Goal: Information Seeking & Learning: Learn about a topic

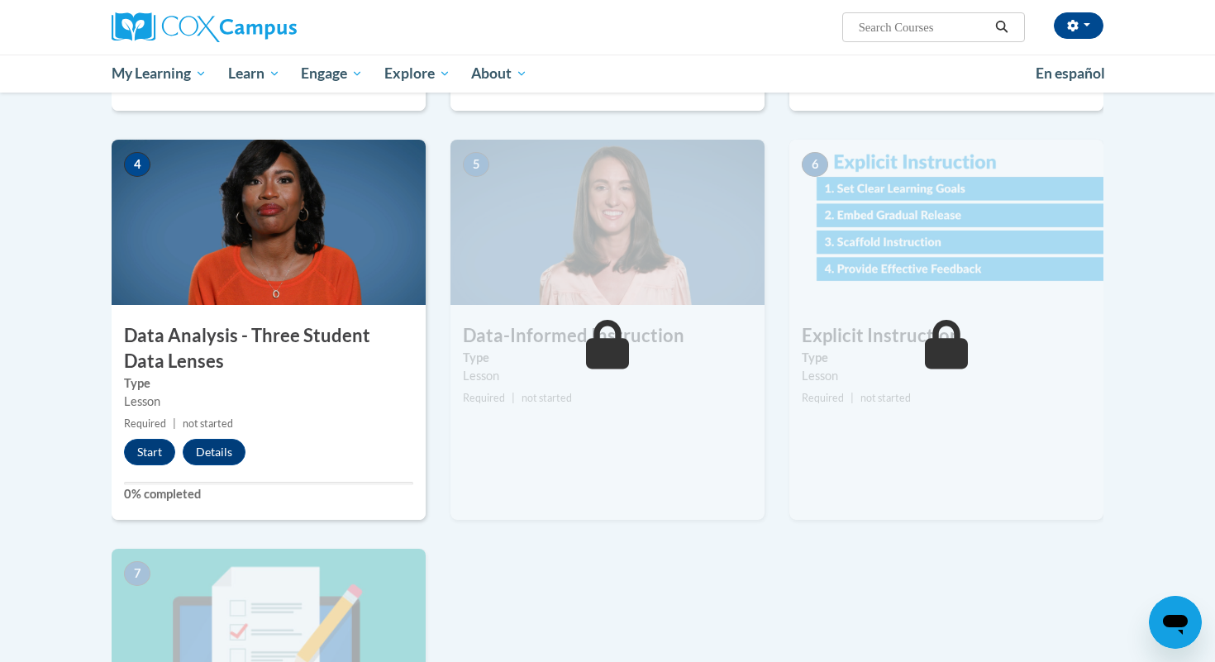
scroll to position [823, 0]
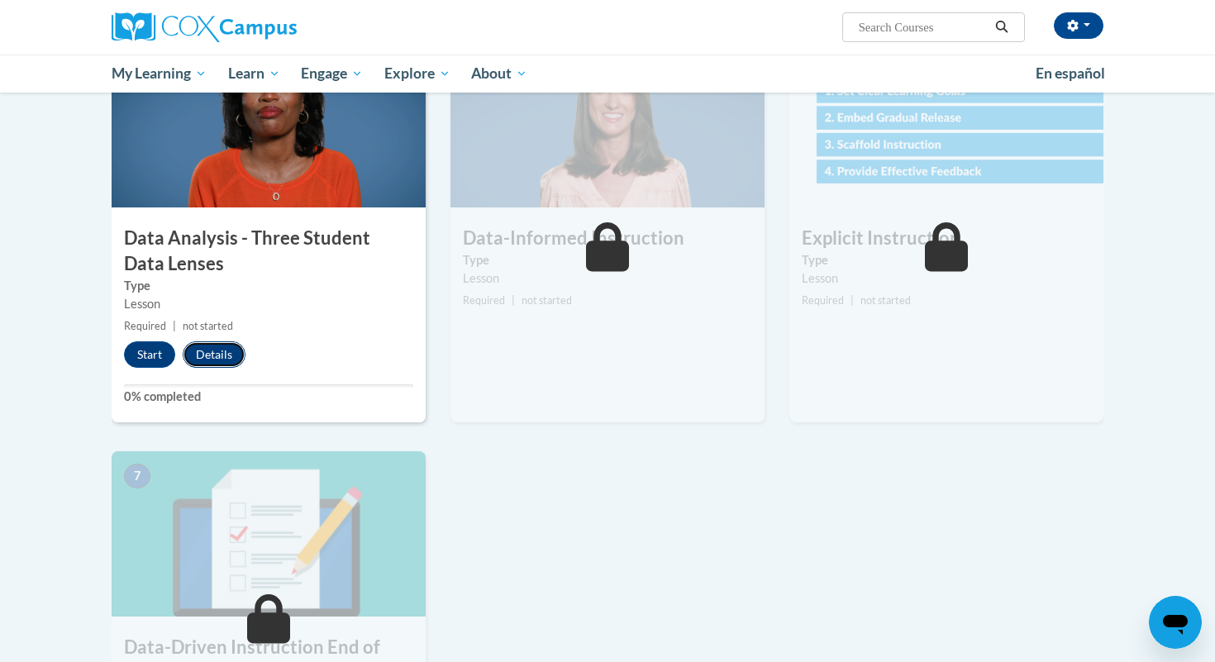
click at [212, 348] on button "Details" at bounding box center [214, 354] width 63 height 26
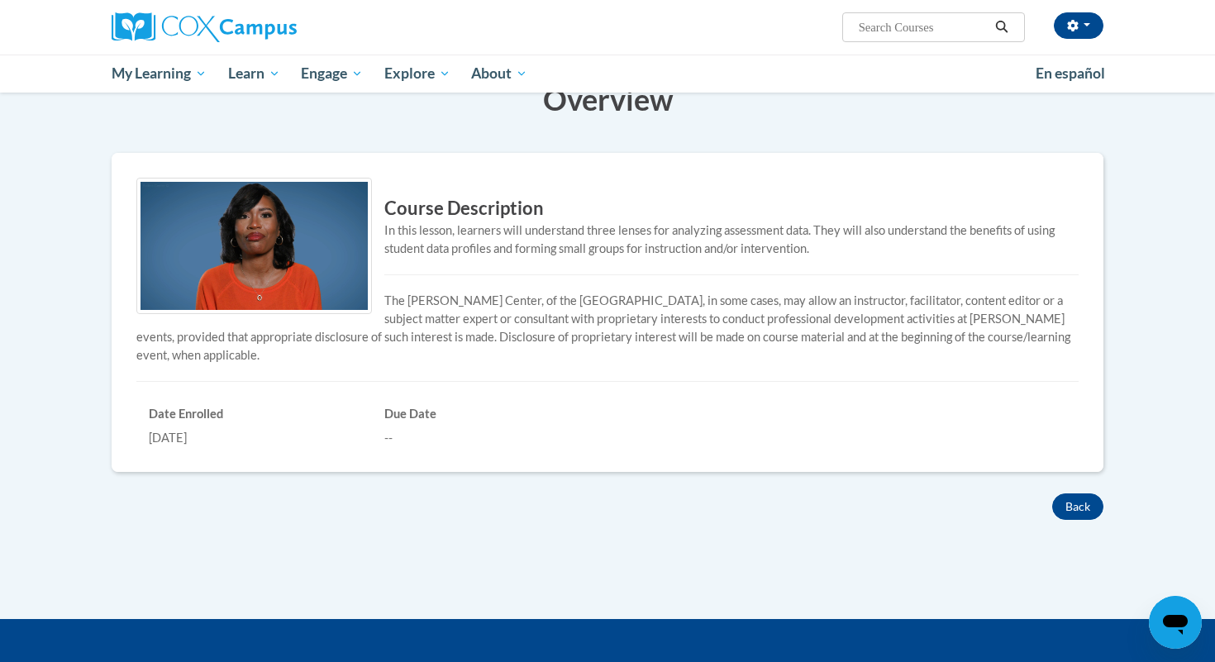
scroll to position [474, 0]
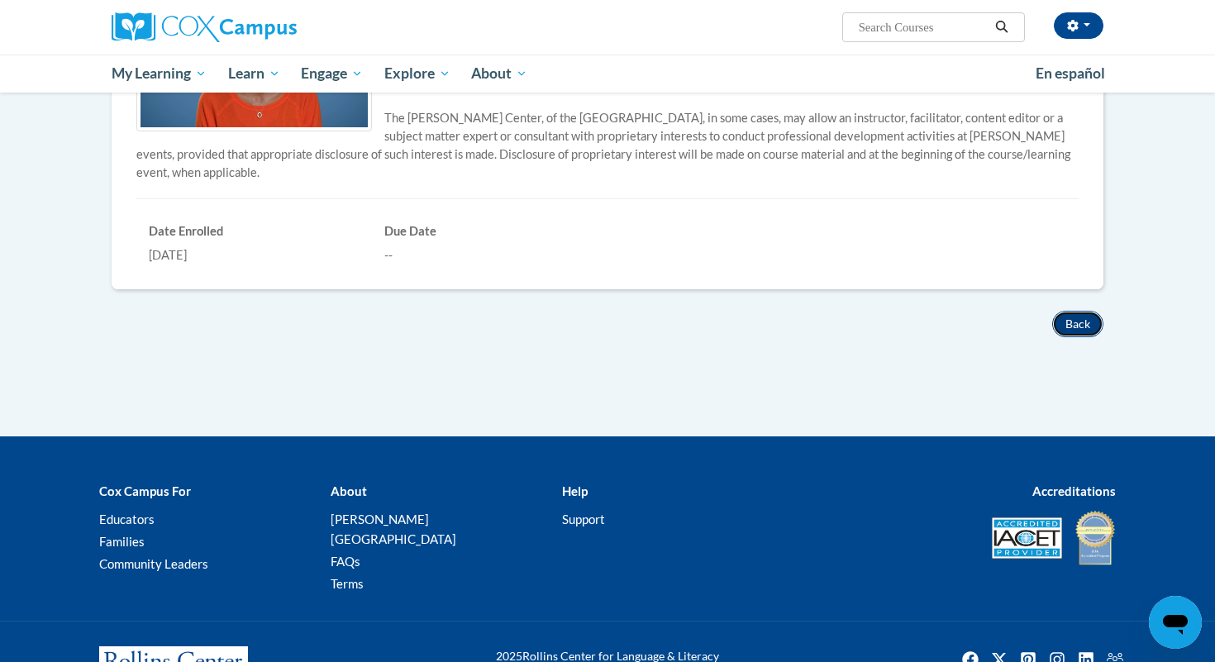
click at [1084, 328] on button "Back" at bounding box center [1077, 324] width 51 height 26
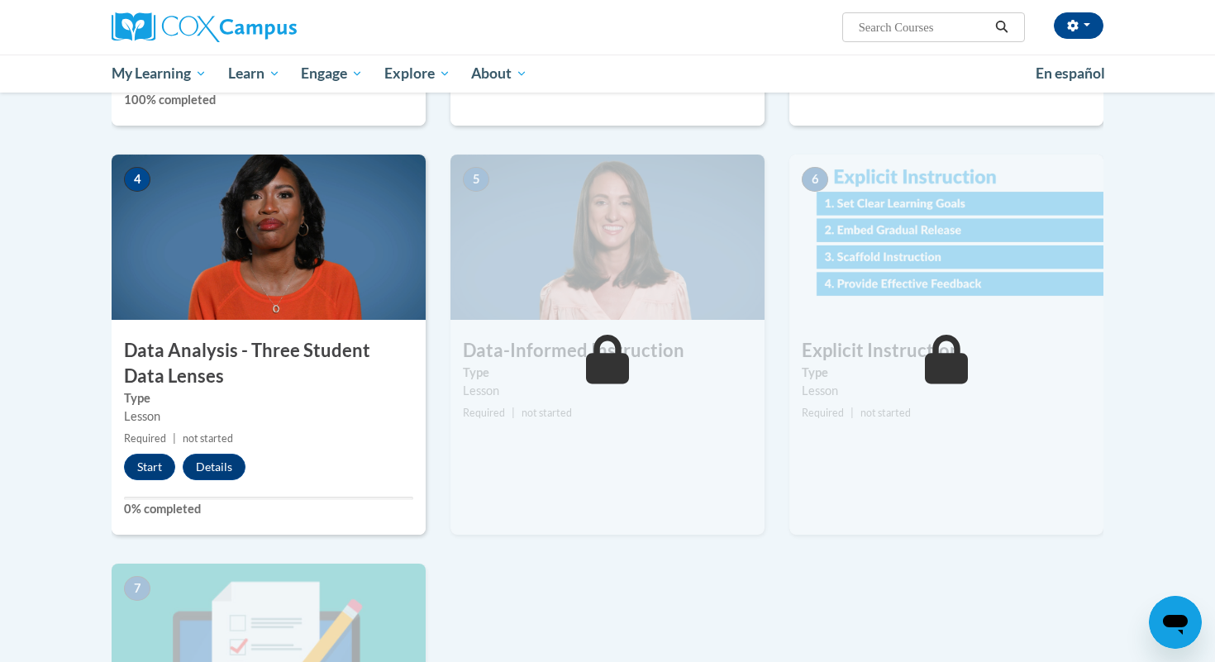
scroll to position [722, 0]
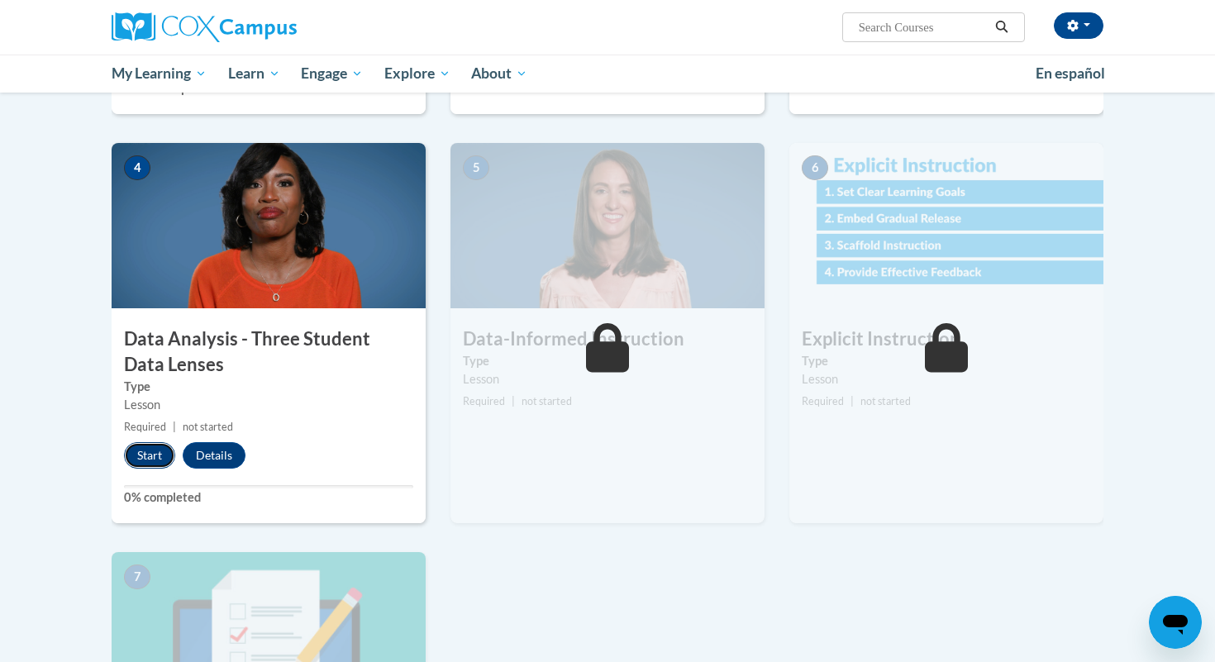
click at [152, 461] on button "Start" at bounding box center [149, 455] width 51 height 26
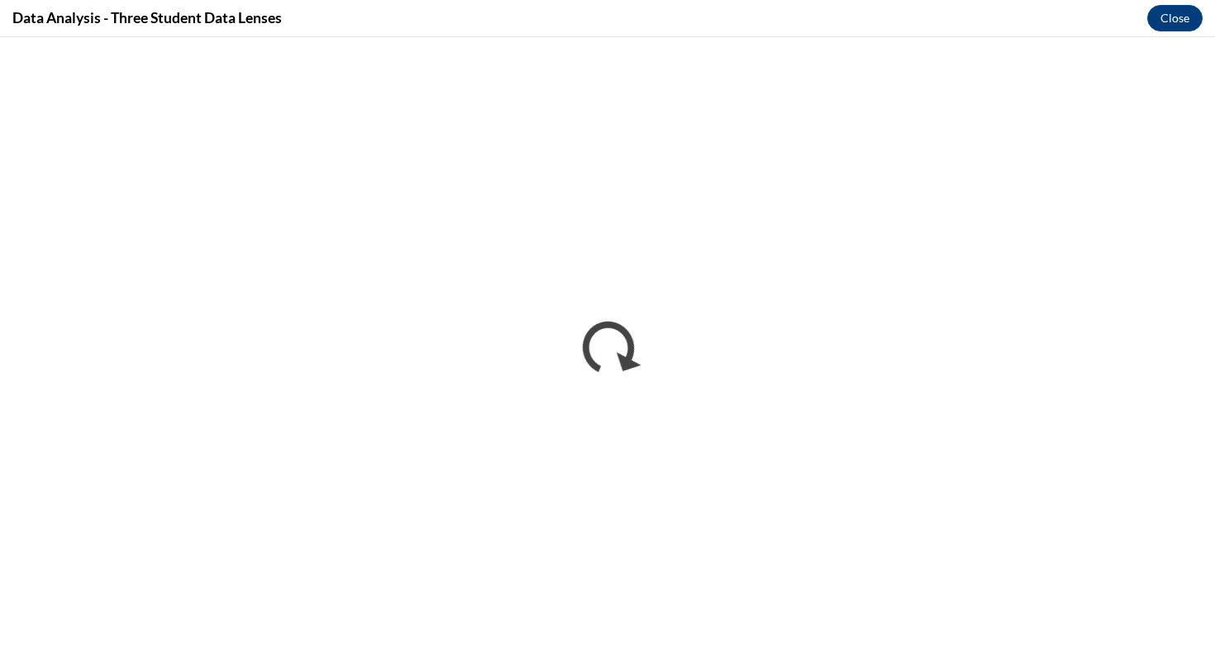
scroll to position [0, 0]
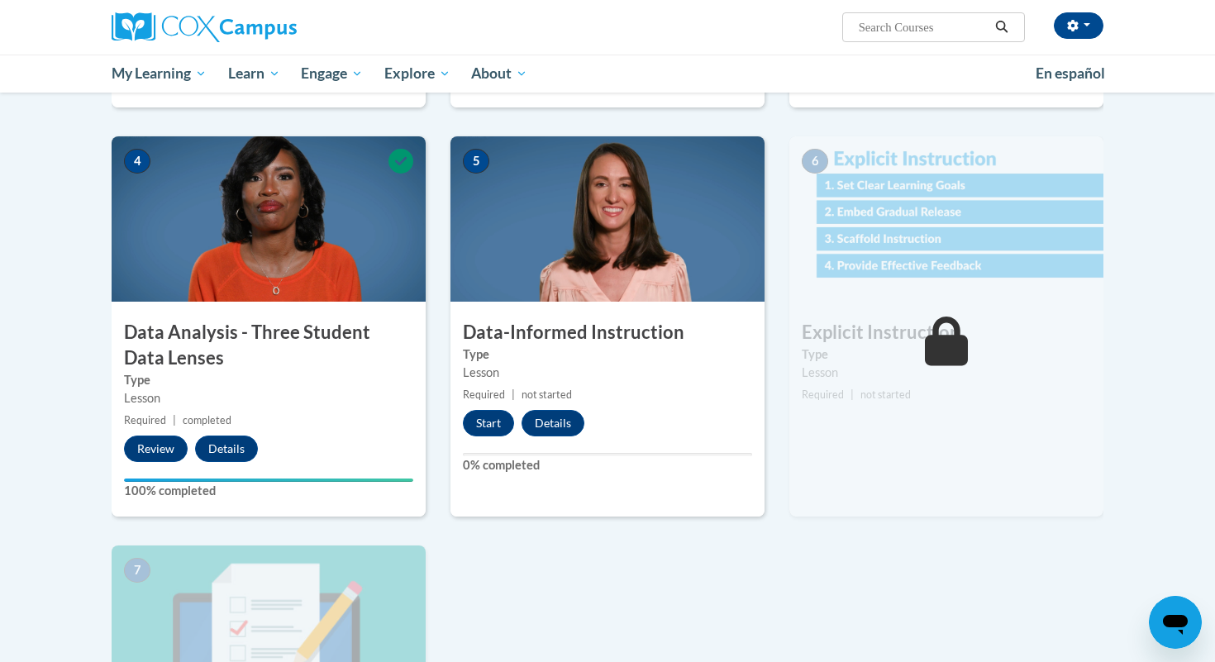
scroll to position [734, 0]
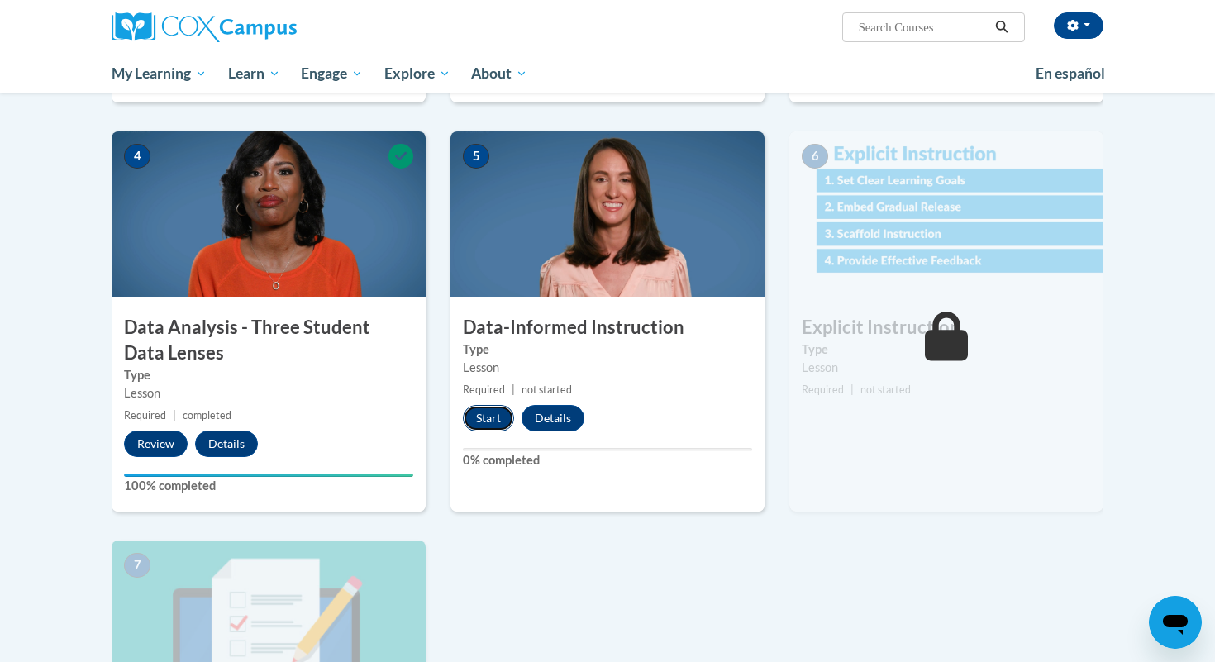
click at [491, 422] on button "Start" at bounding box center [488, 418] width 51 height 26
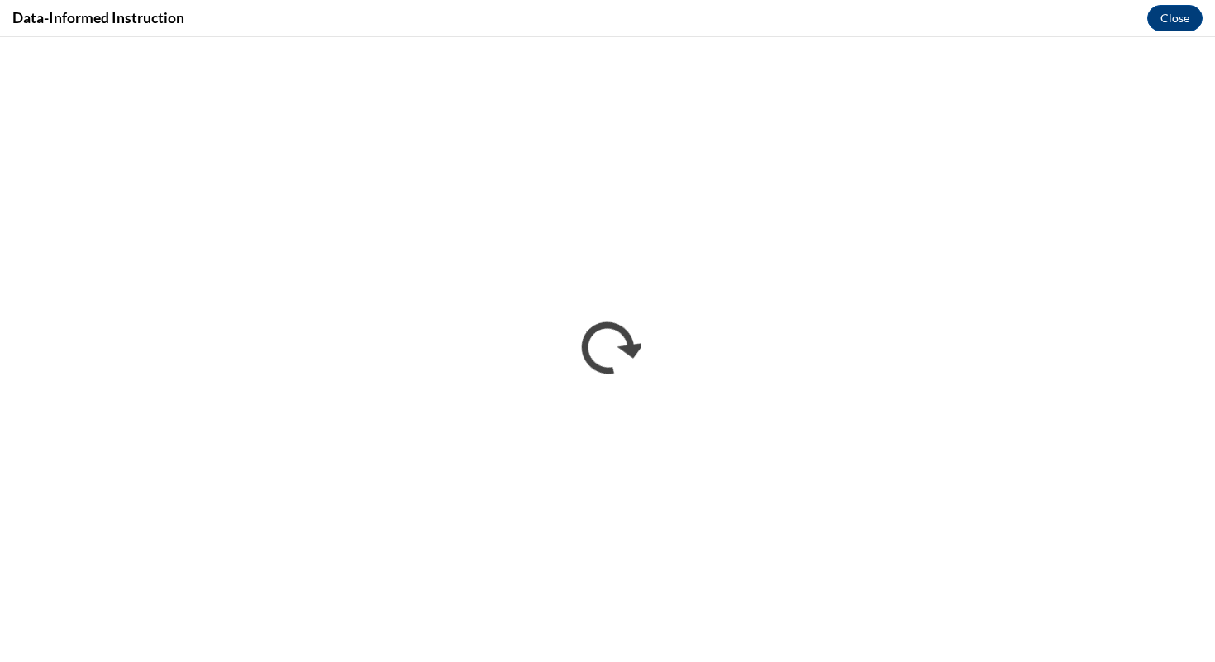
scroll to position [0, 0]
